Goal: Check status: Check status

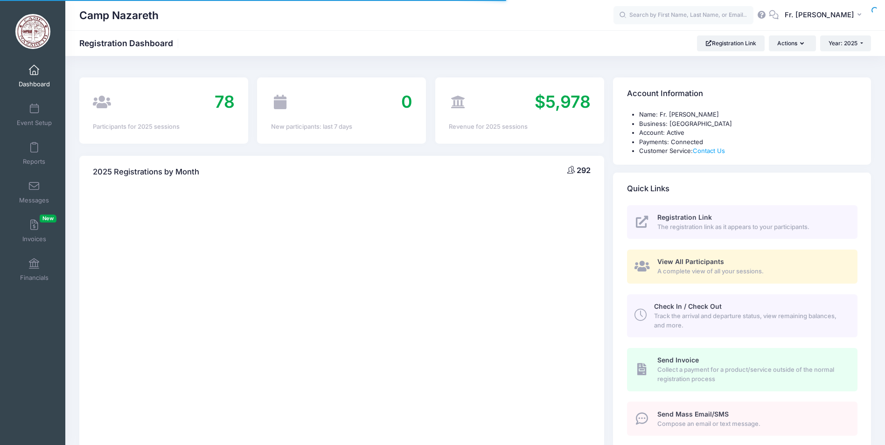
select select
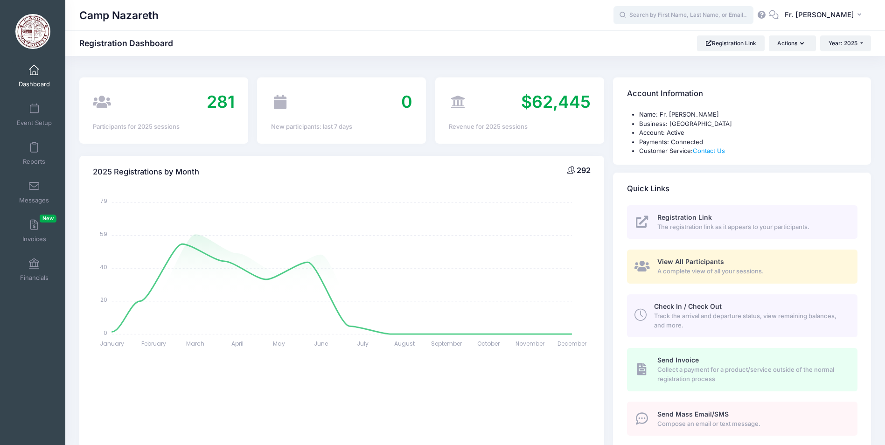
click at [640, 13] on input "text" at bounding box center [684, 15] width 140 height 19
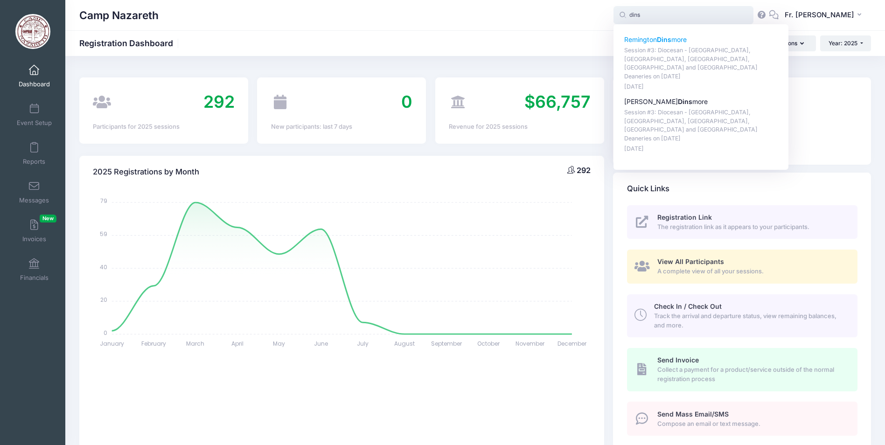
click at [643, 40] on p "Remington Dins more" at bounding box center [701, 40] width 154 height 10
type input "Remington Dinsmore (Session #3: Diocesan - Johnstown, Pocono, Southern Tier, Yo…"
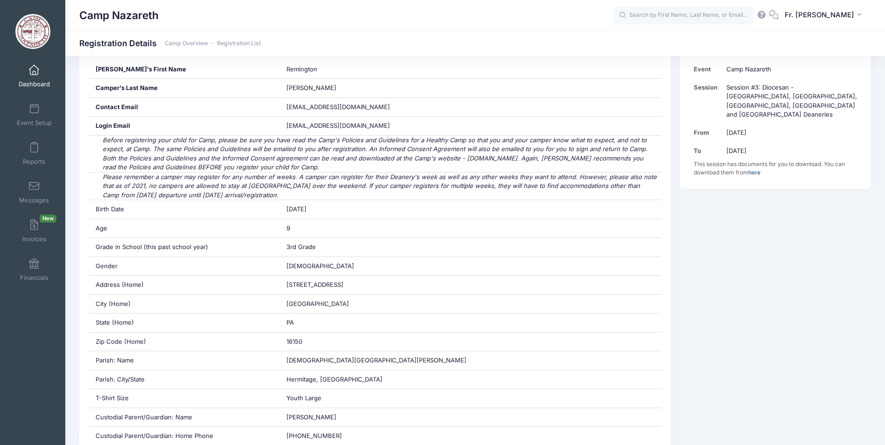
scroll to position [233, 0]
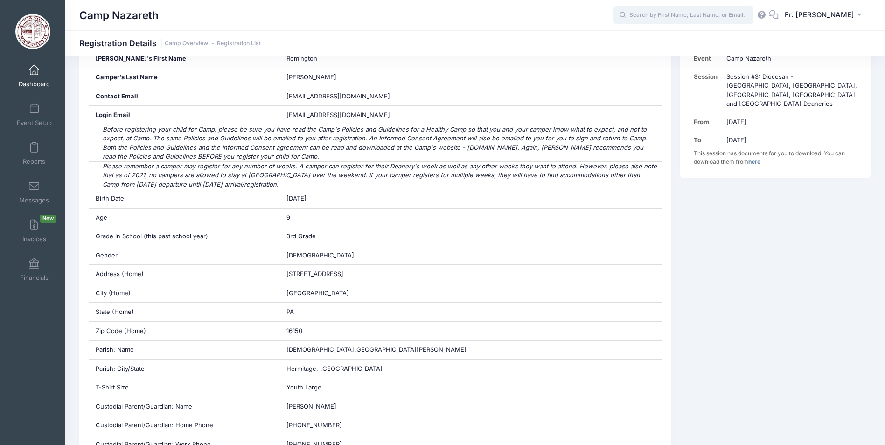
click at [658, 9] on input "text" at bounding box center [684, 15] width 140 height 19
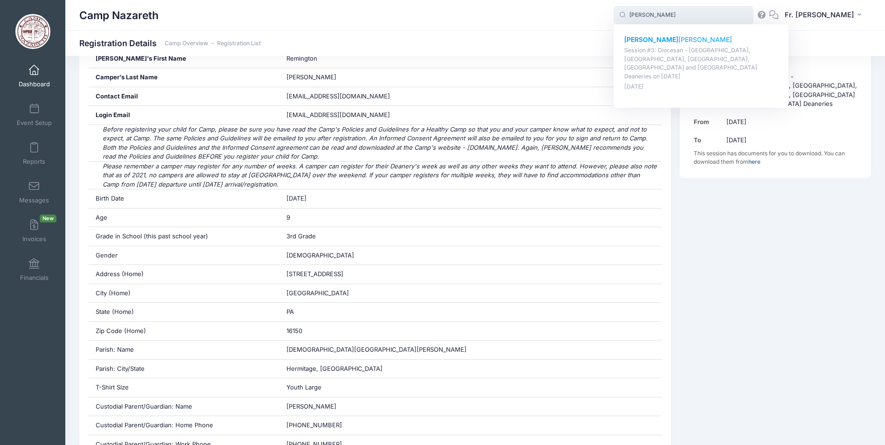
click at [642, 38] on p "Ivan Palaski" at bounding box center [701, 40] width 154 height 10
type input "Ivan Palaski (Session #3: Diocesan - Johnstown, Pocono, Southern Tier, Youngsto…"
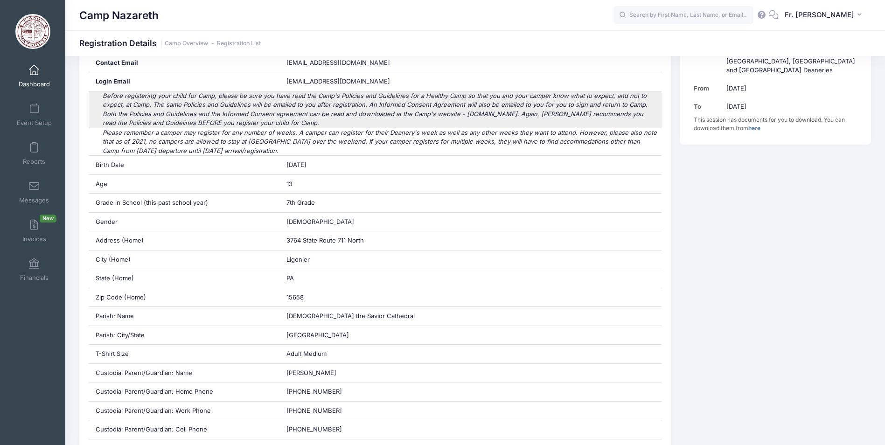
scroll to position [280, 0]
